Goal: Task Accomplishment & Management: Manage account settings

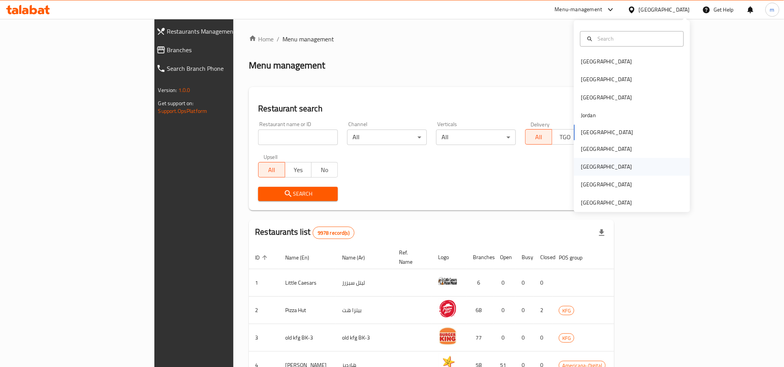
click at [581, 169] on div "[GEOGRAPHIC_DATA]" at bounding box center [606, 167] width 51 height 9
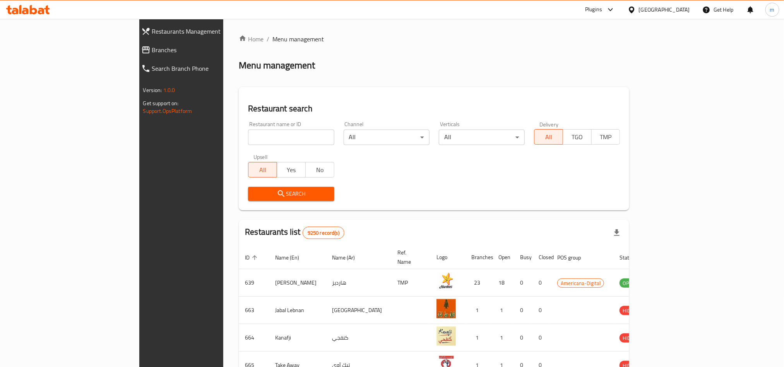
click at [152, 45] on span "Branches" at bounding box center [208, 49] width 112 height 9
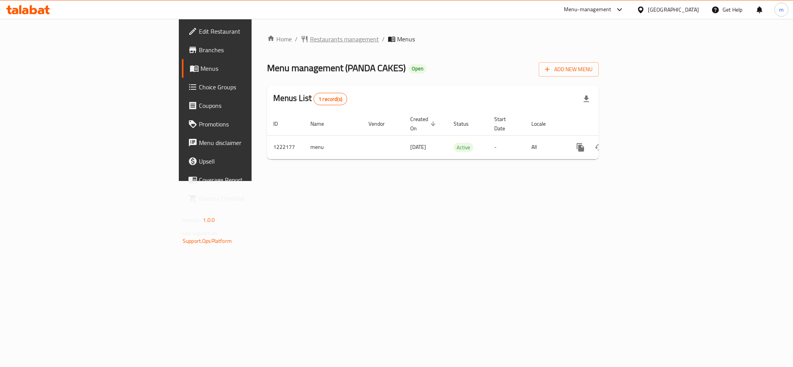
click at [310, 40] on span "Restaurants management" at bounding box center [344, 38] width 69 height 9
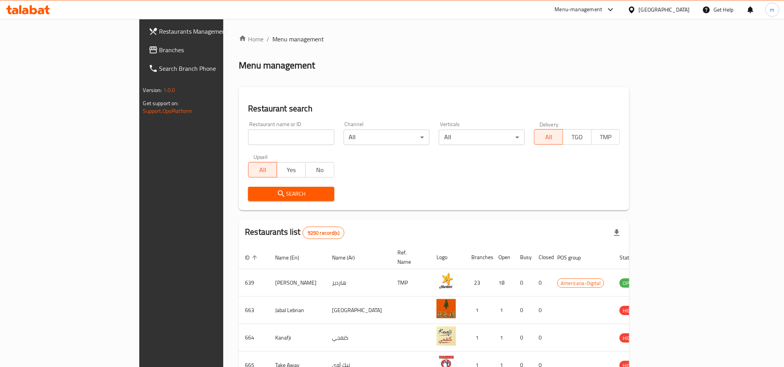
click at [248, 135] on input "search" at bounding box center [291, 137] width 86 height 15
paste input "673941"
type input "673941"
click at [248, 187] on button "Search" at bounding box center [291, 194] width 86 height 14
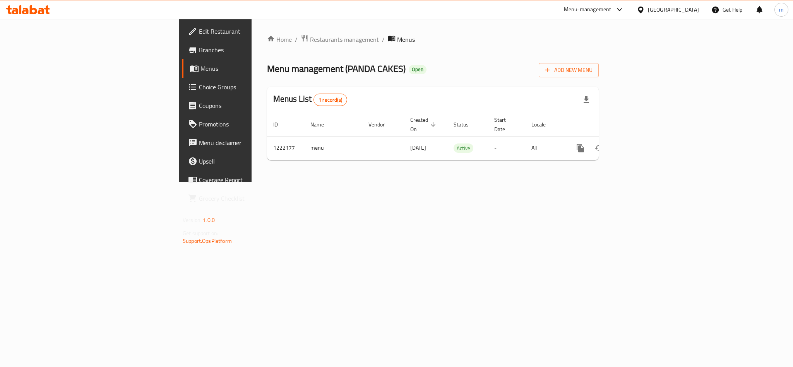
click at [199, 84] on span "Choice Groups" at bounding box center [252, 86] width 106 height 9
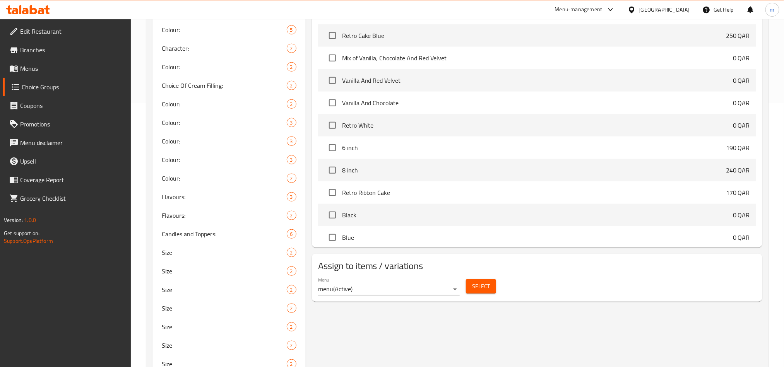
scroll to position [294, 0]
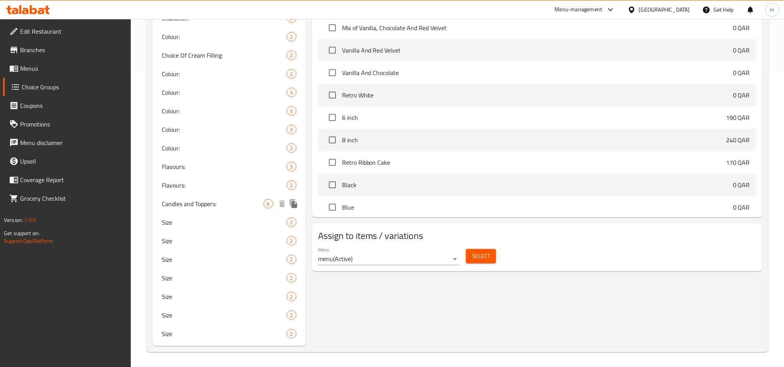
drag, startPoint x: 195, startPoint y: 197, endPoint x: 559, endPoint y: 195, distance: 363.5
click at [195, 197] on div "Candles and Toppers: 6" at bounding box center [229, 204] width 153 height 19
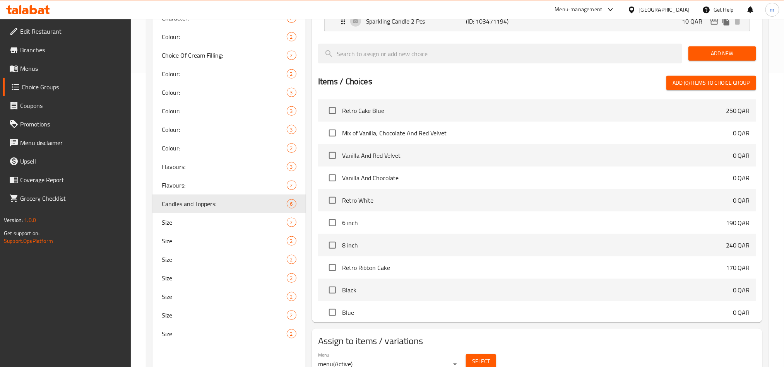
type input "Candles and Toppers:"
type input "الشموع والتوبرز:"
type input "0"
type input "6"
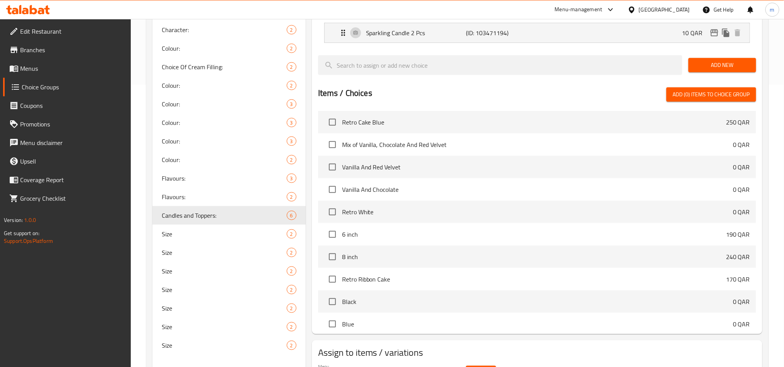
scroll to position [331, 0]
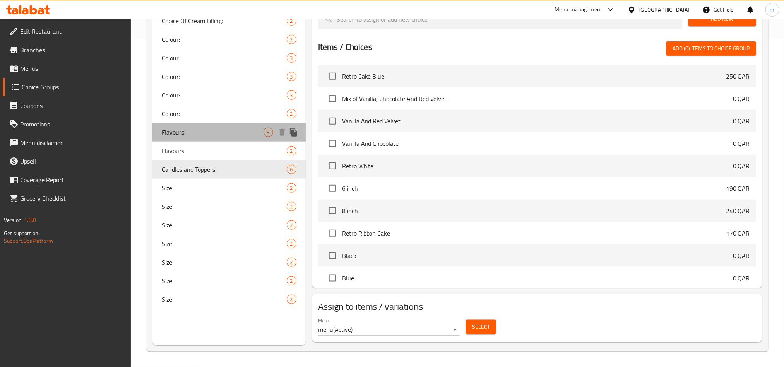
click at [199, 123] on div "Flavours: 3" at bounding box center [229, 132] width 153 height 19
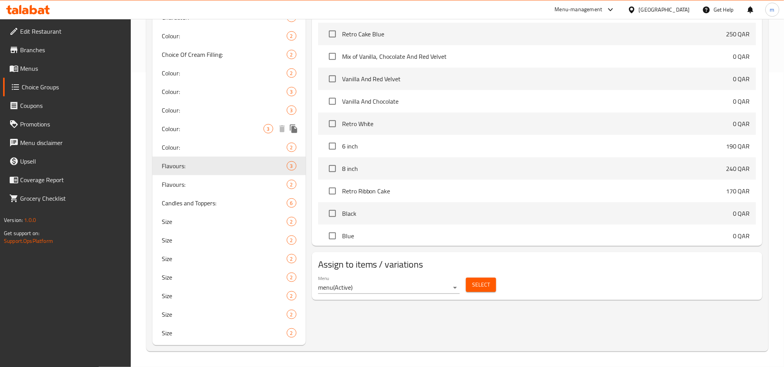
type input "Flavours:"
type input "النكهة:"
type input "1"
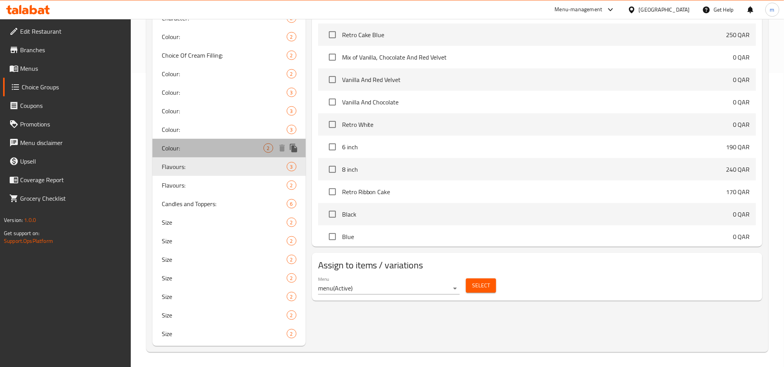
click at [197, 142] on div "Colour: 2" at bounding box center [229, 148] width 153 height 19
type input "Colour:"
type input "لون:"
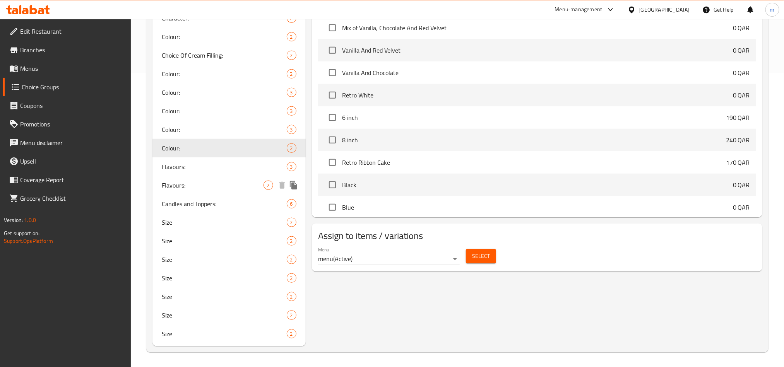
click at [186, 189] on span "Flavours:" at bounding box center [213, 185] width 102 height 9
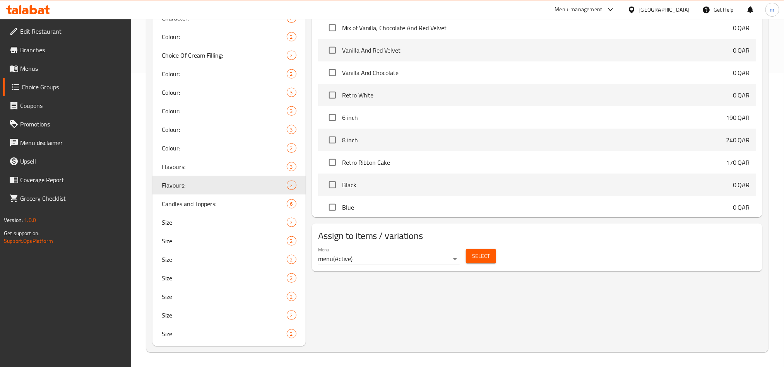
type input "Flavours:"
type input "النكهة:"
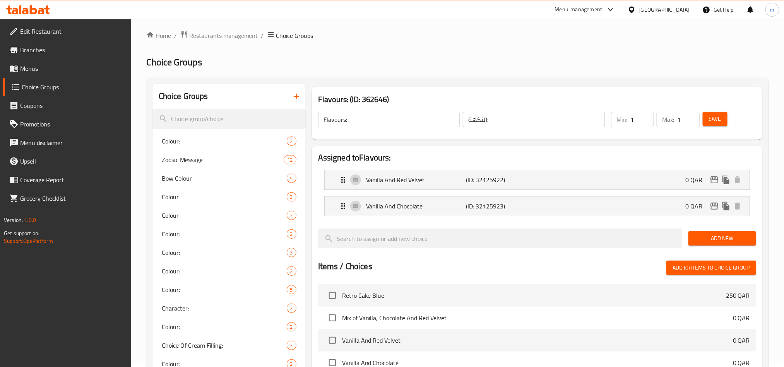
scroll to position [0, 0]
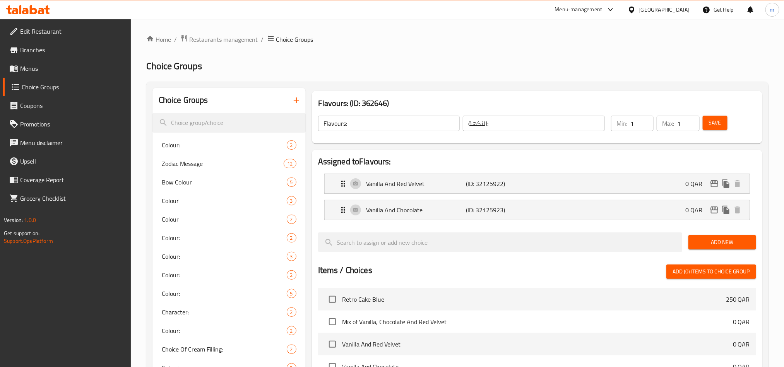
click at [36, 12] on icon at bounding box center [33, 9] width 7 height 9
